Goal: Transaction & Acquisition: Purchase product/service

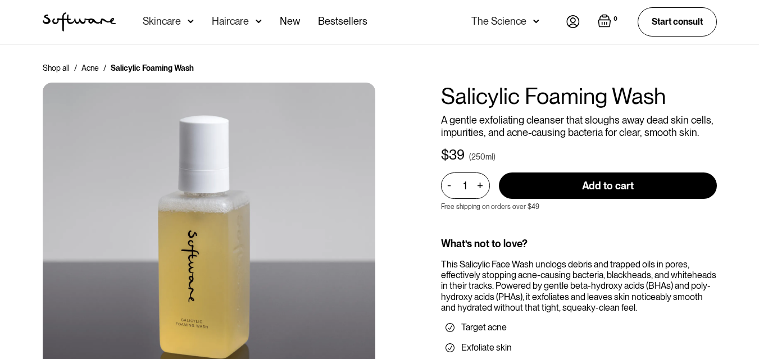
click at [582, 189] on input "Add to cart" at bounding box center [608, 186] width 218 height 26
type input "Add to cart"
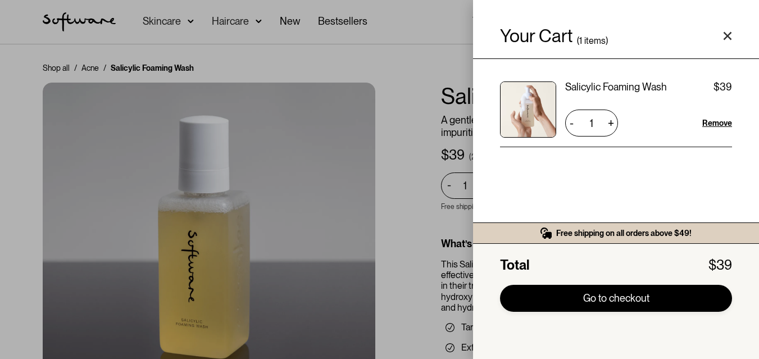
click at [610, 301] on link "Go to checkout" at bounding box center [616, 298] width 232 height 27
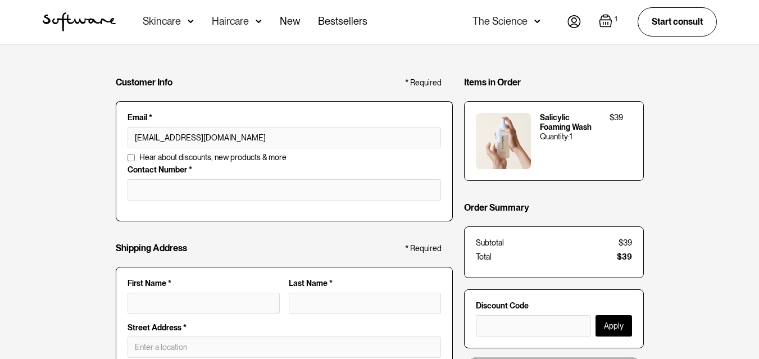
type input "[EMAIL_ADDRESS][DOMAIN_NAME]"
click at [152, 196] on input "tel" at bounding box center [285, 189] width 314 height 21
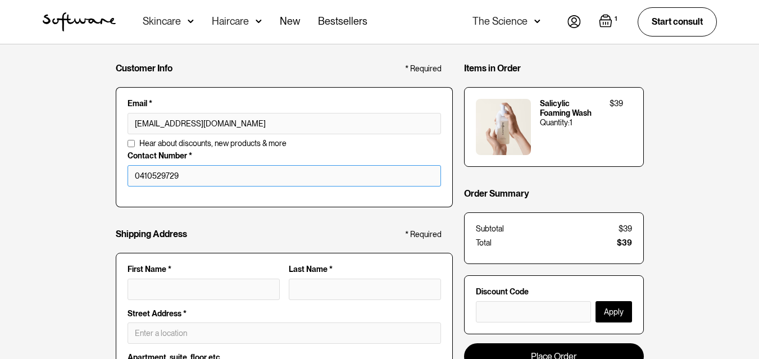
scroll to position [169, 0]
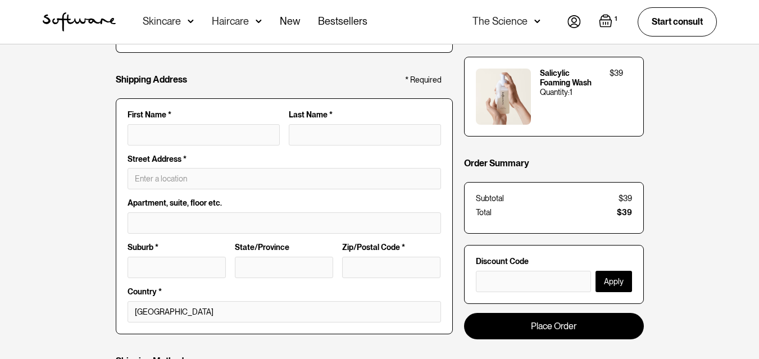
type input "0410529729"
click at [143, 135] on input "First Name *" at bounding box center [204, 134] width 152 height 21
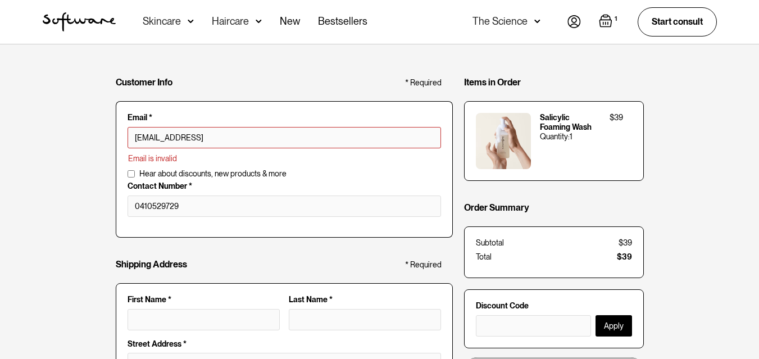
type input "[EMAIL_ADDRESS][DOMAIN_NAME]"
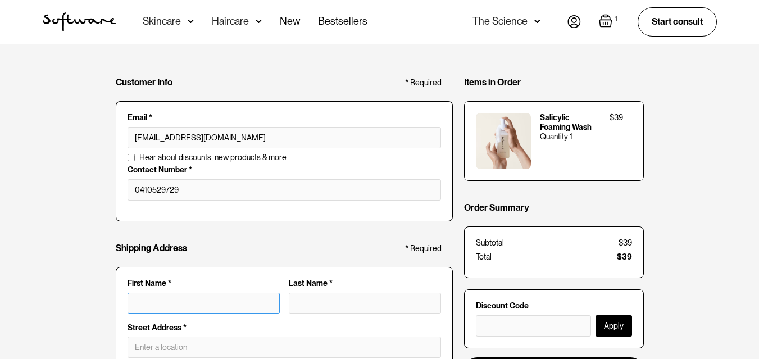
drag, startPoint x: 150, startPoint y: 295, endPoint x: 152, endPoint y: 301, distance: 6.1
click at [152, 301] on input "First Name *" at bounding box center [204, 303] width 152 height 21
type input "K"
type input "Ki"
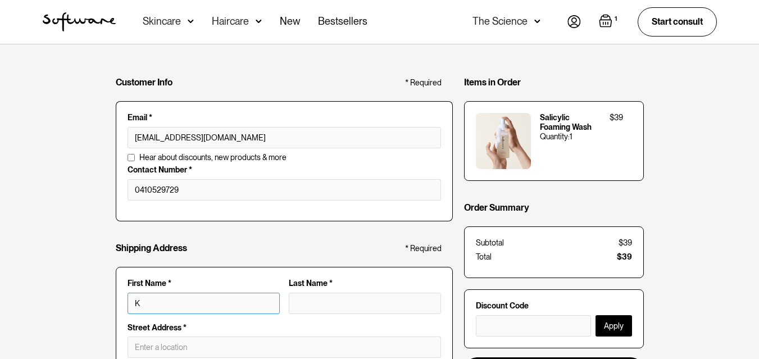
type input "Ki"
type input "[PERSON_NAME]"
type input "A"
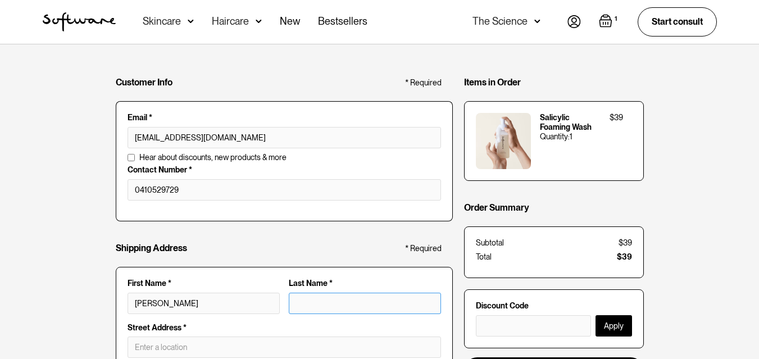
type input "[PERSON_NAME]"
type input "And"
type input "[PERSON_NAME]"
type input "Ande"
type input "[PERSON_NAME]"
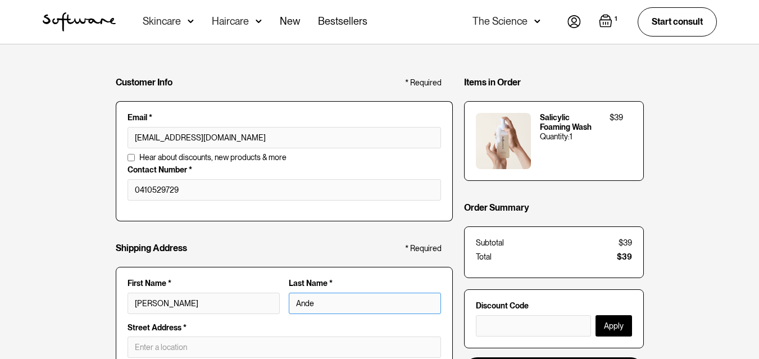
type input "Ander"
type input "[PERSON_NAME]"
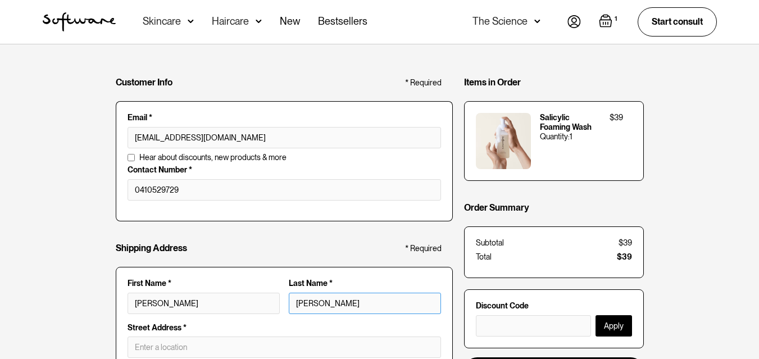
type input "[PERSON_NAME]"
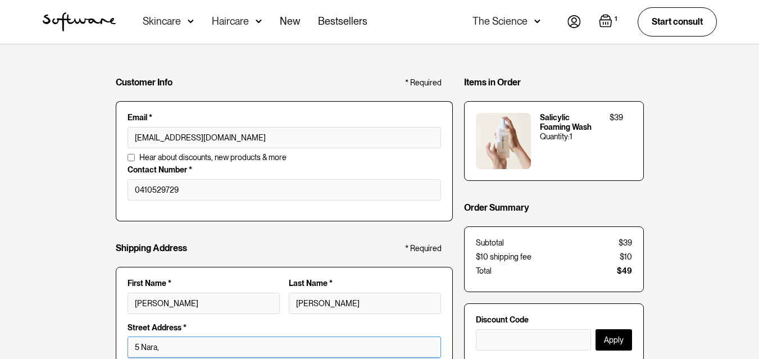
scroll to position [225, 0]
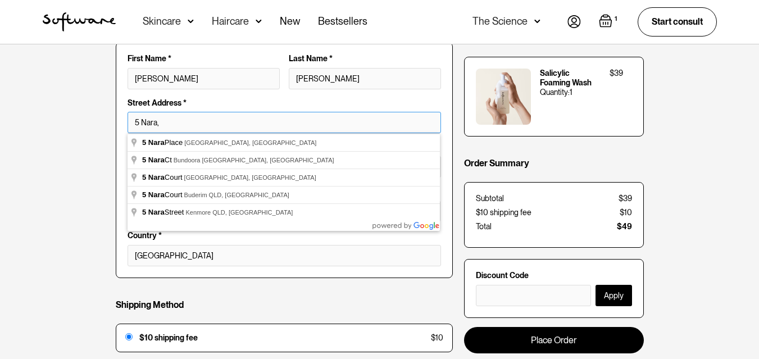
drag, startPoint x: 173, startPoint y: 128, endPoint x: 131, endPoint y: 121, distance: 42.1
click at [131, 121] on input "5 Nara," at bounding box center [285, 122] width 314 height 21
type input "2"
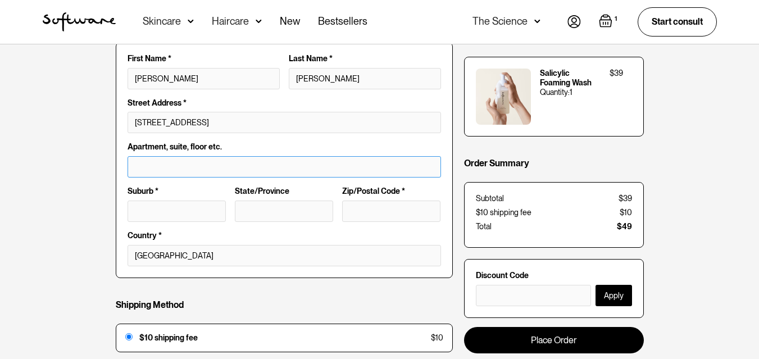
type input "5 Barambah Ct"
type input "[GEOGRAPHIC_DATA]"
type input "QLD"
type input "4301"
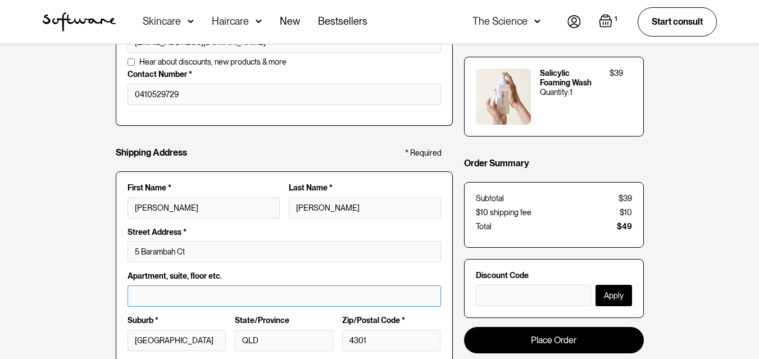
scroll to position [56, 0]
